Goal: Check status: Check status

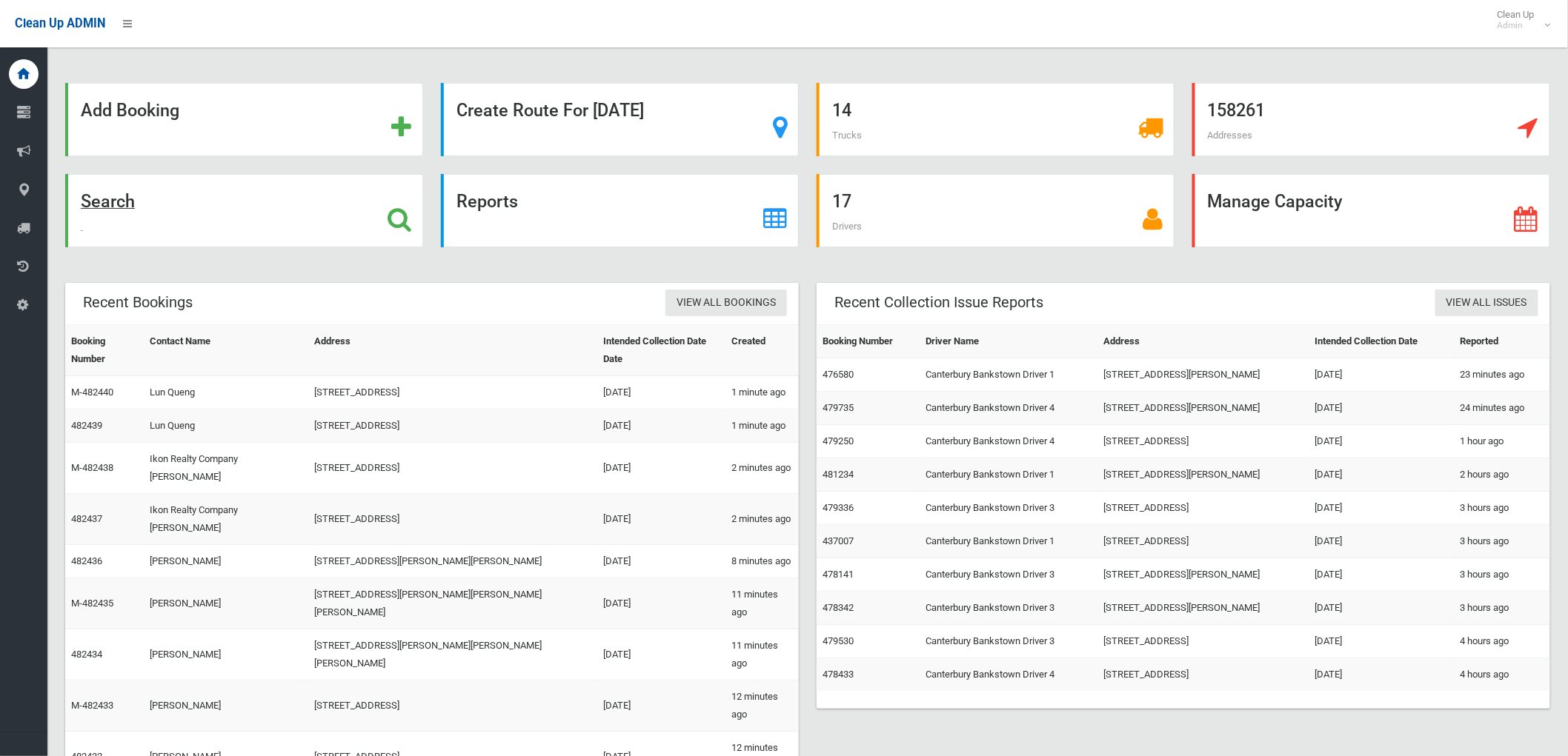
click at [410, 219] on icon at bounding box center [400, 219] width 24 height 25
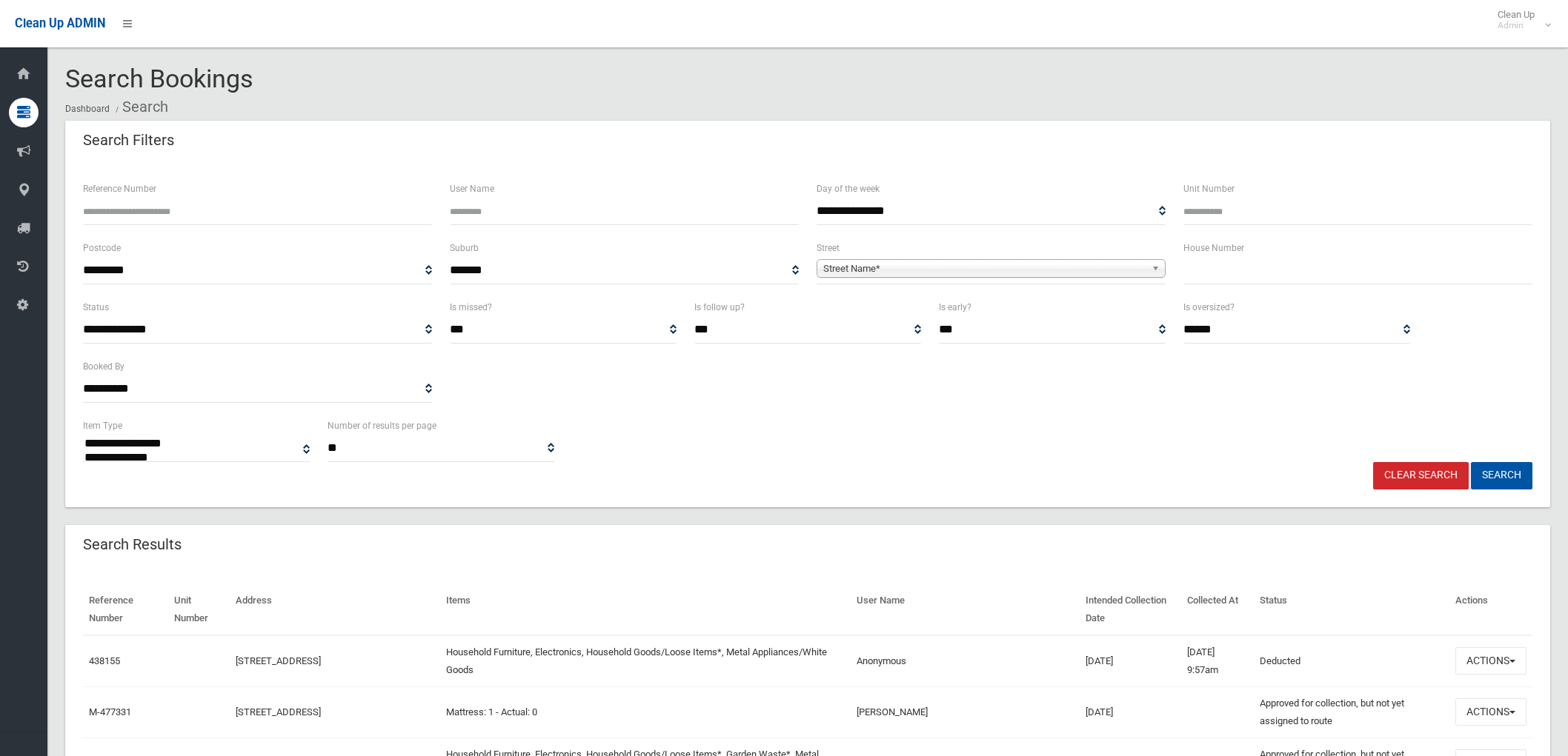
select select
click at [838, 264] on span "Street Name*" at bounding box center [983, 269] width 322 height 18
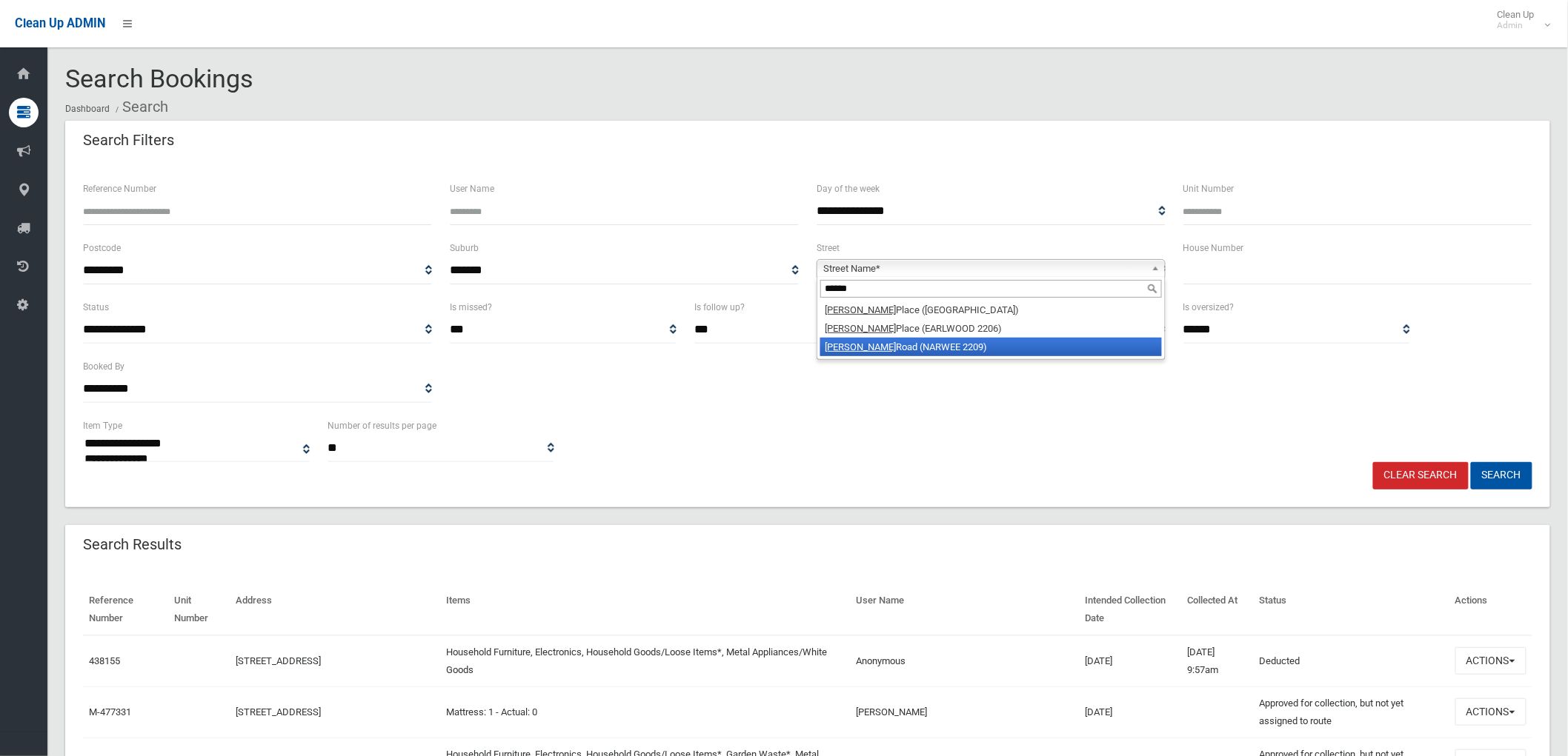
type input "******"
click at [848, 346] on em "[PERSON_NAME]" at bounding box center [860, 347] width 71 height 11
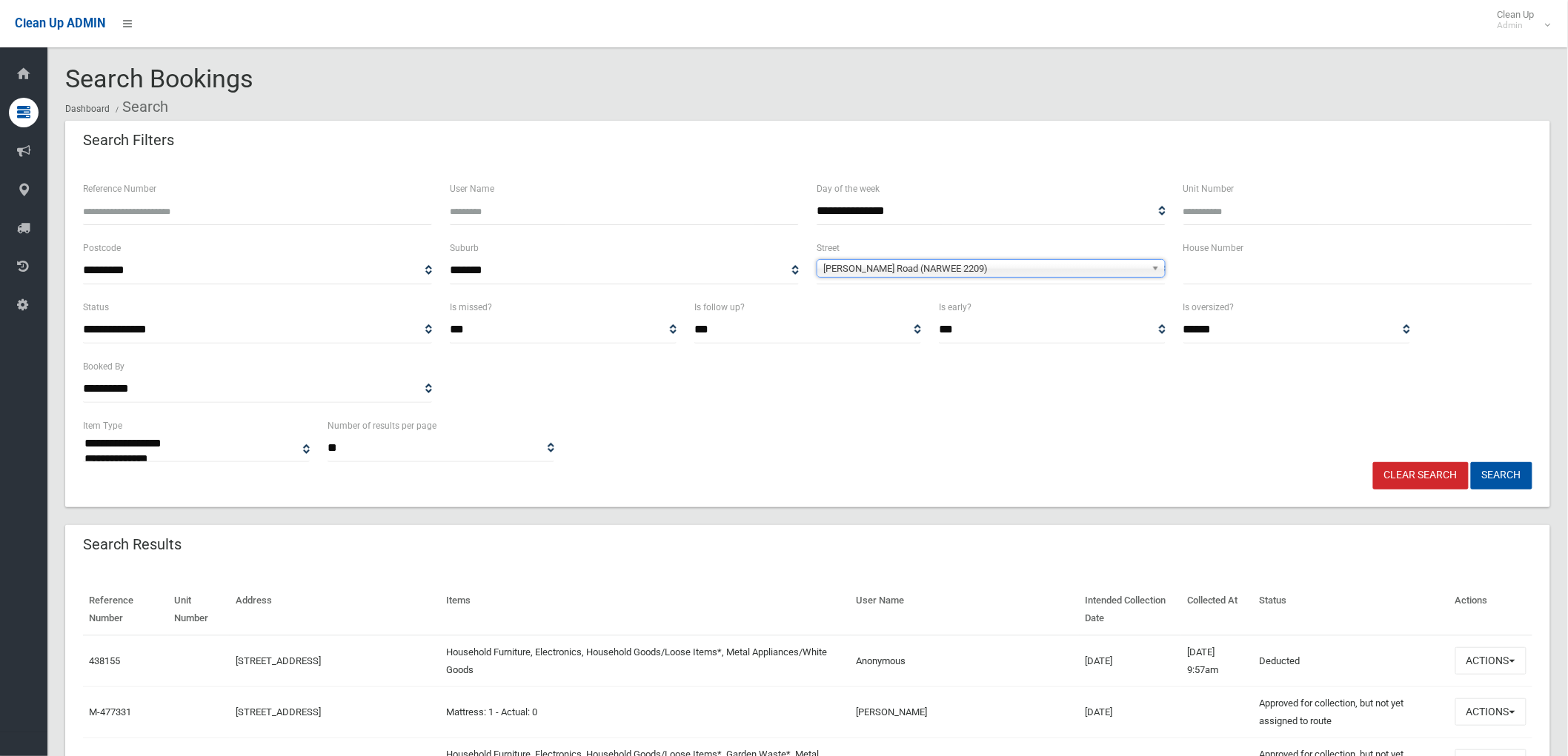
click at [1223, 280] on input "text" at bounding box center [1357, 270] width 349 height 28
type input "*"
click at [1485, 472] on button "Search" at bounding box center [1501, 476] width 62 height 28
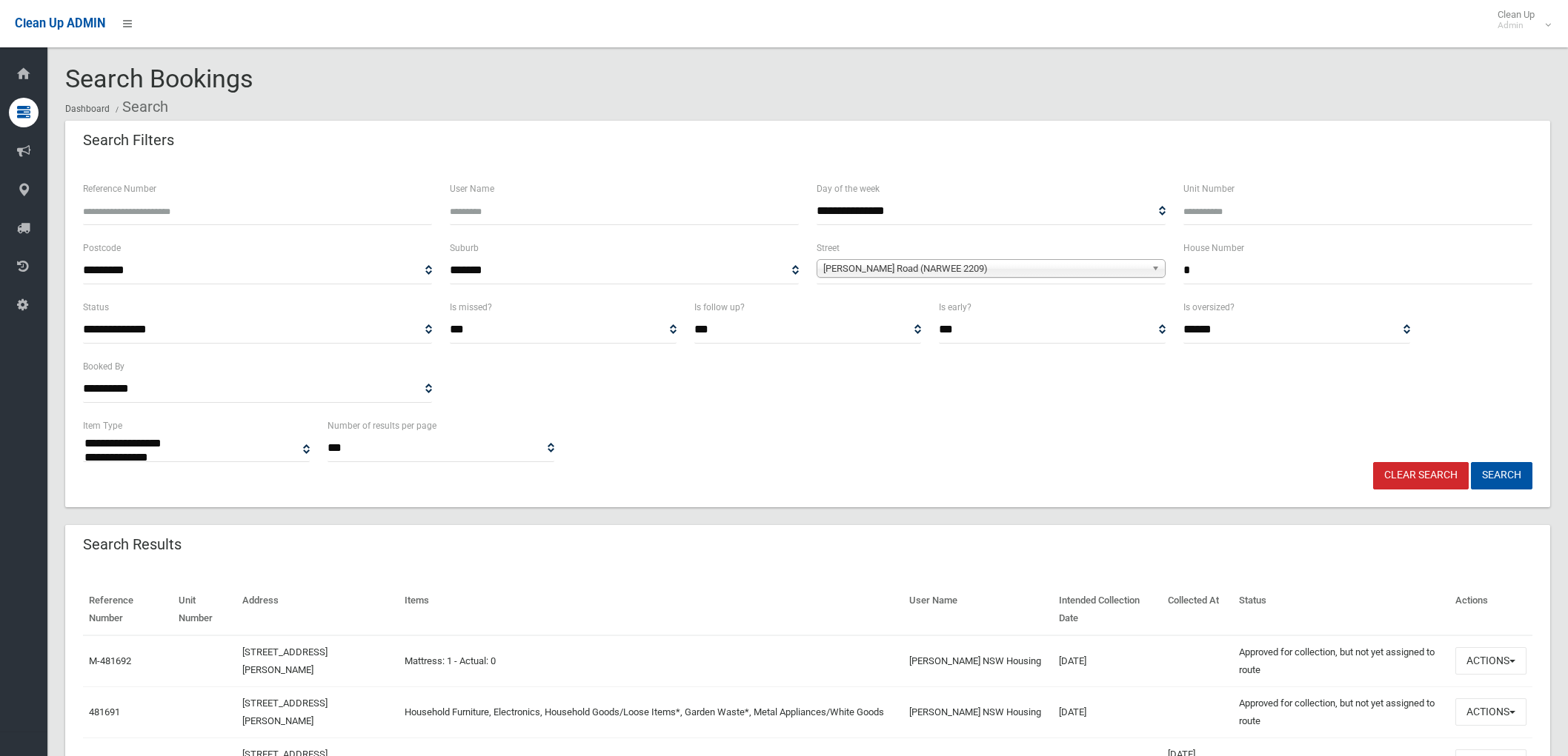
select select
click at [1513, 661] on span "button" at bounding box center [1512, 661] width 6 height 3
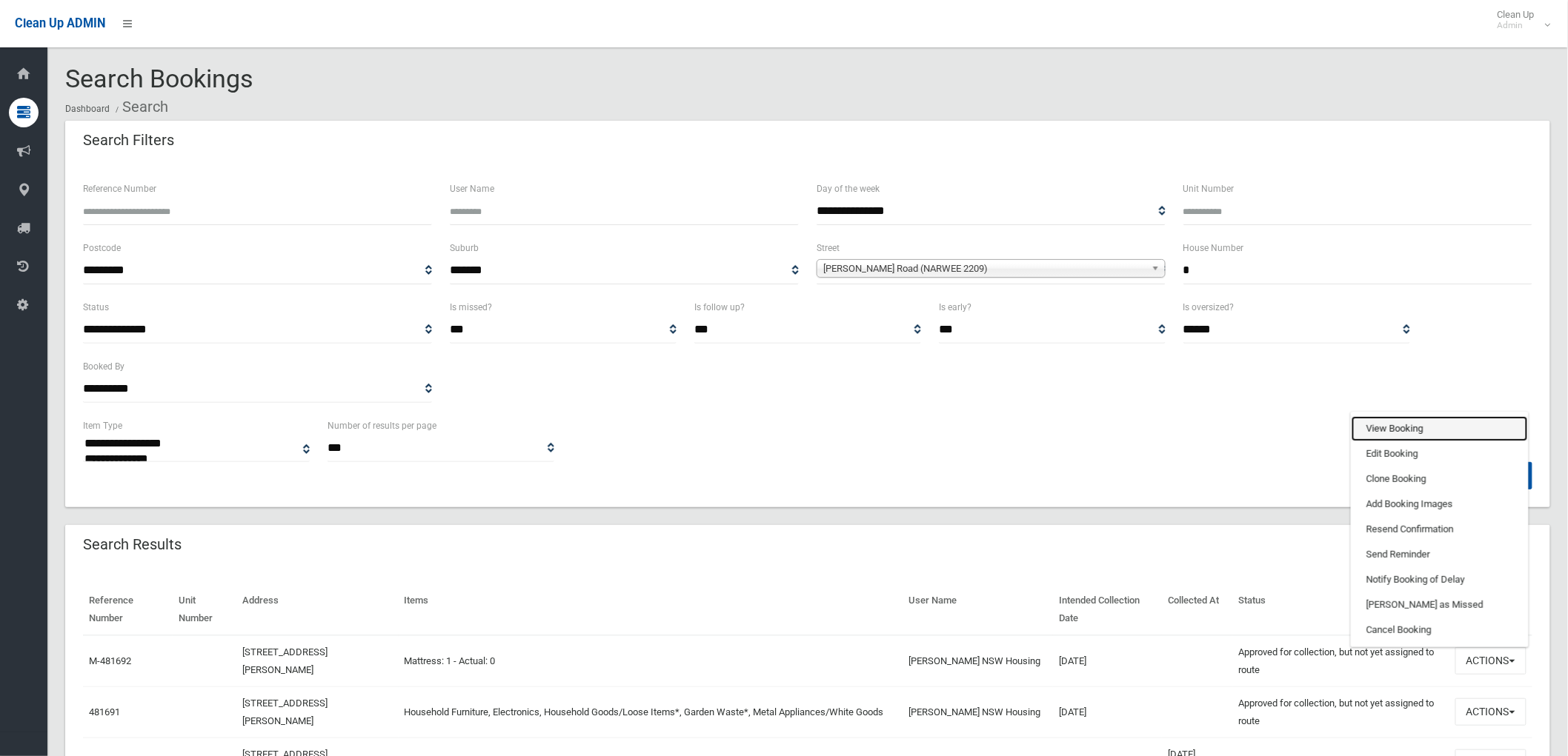
click at [1392, 421] on link "View Booking" at bounding box center [1439, 428] width 176 height 25
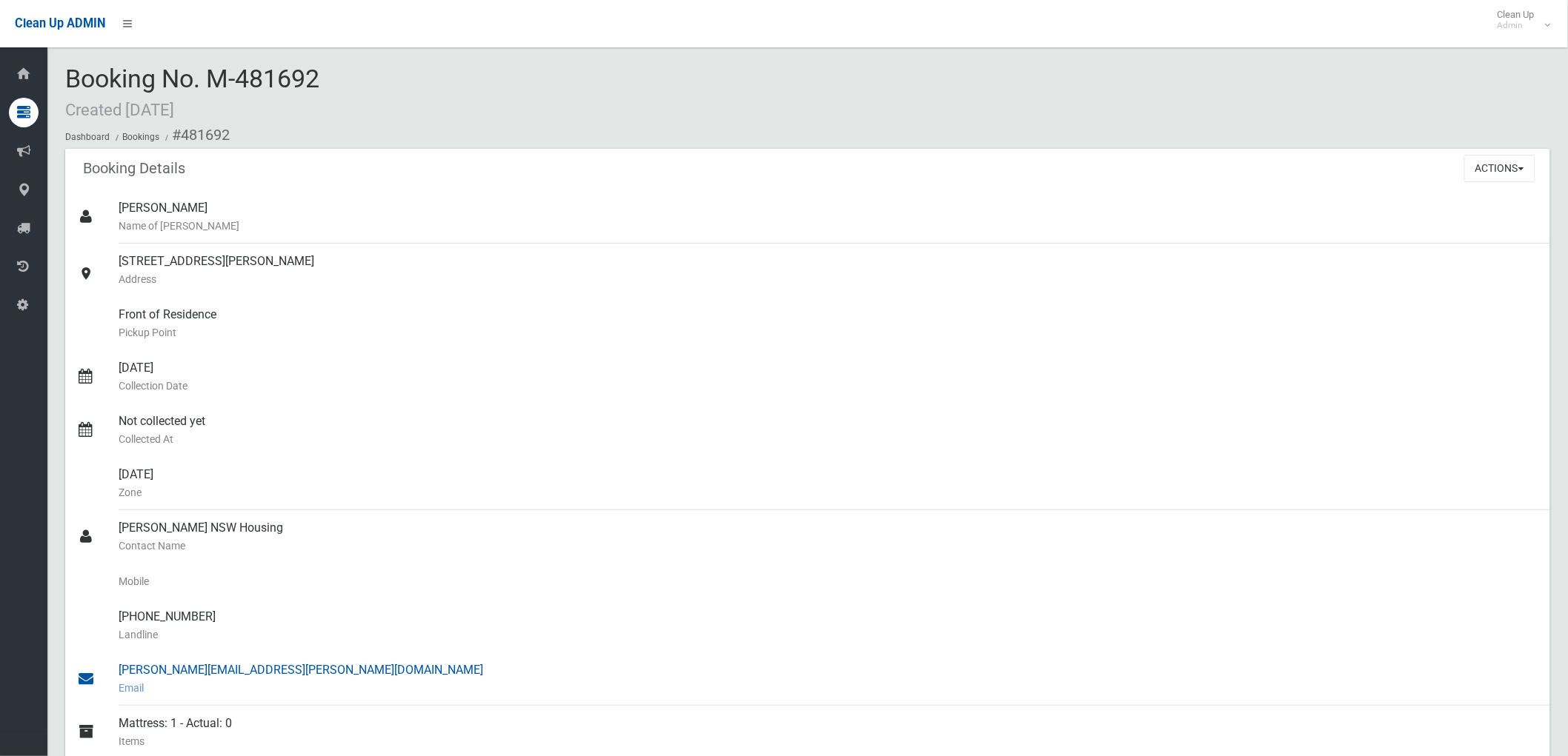
drag, startPoint x: 73, startPoint y: 78, endPoint x: 357, endPoint y: 678, distance: 663.8
click at [357, 678] on section "Booking No. M-481692 Created 28/08/2025 Dashboard Bookings #481692 Booking Deta…" at bounding box center [807, 724] width 1520 height 1316
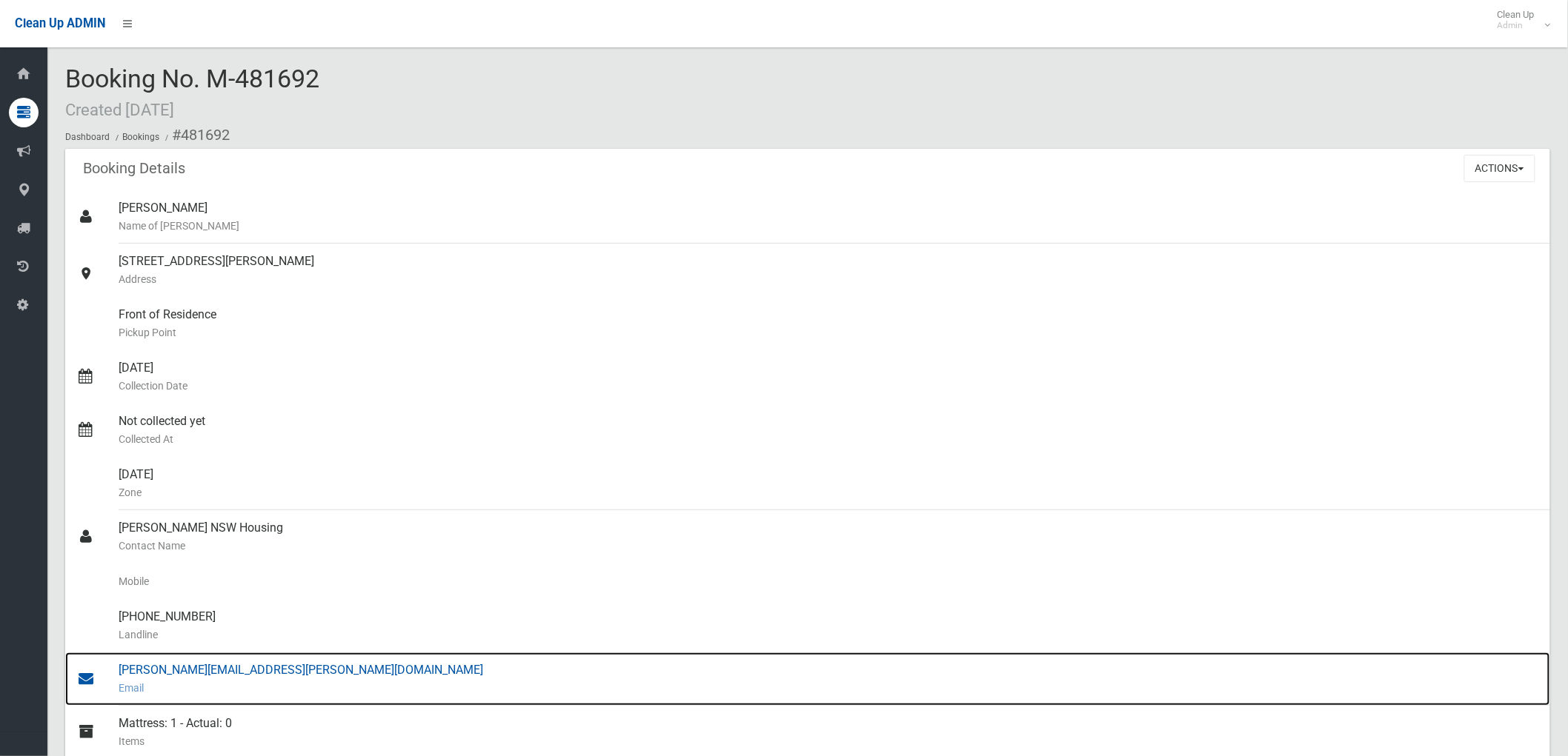
copy section "ooking No. M-481692 Created 28/08/2025 Dashboard Bookings #481692 Booking Detai…"
